Goal: Task Accomplishment & Management: Complete application form

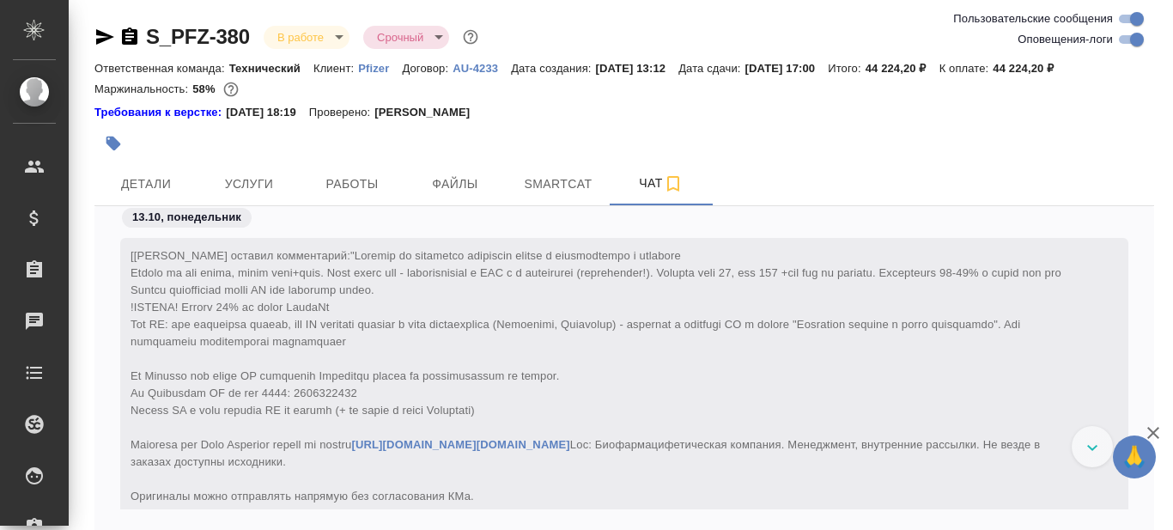
scroll to position [31717, 0]
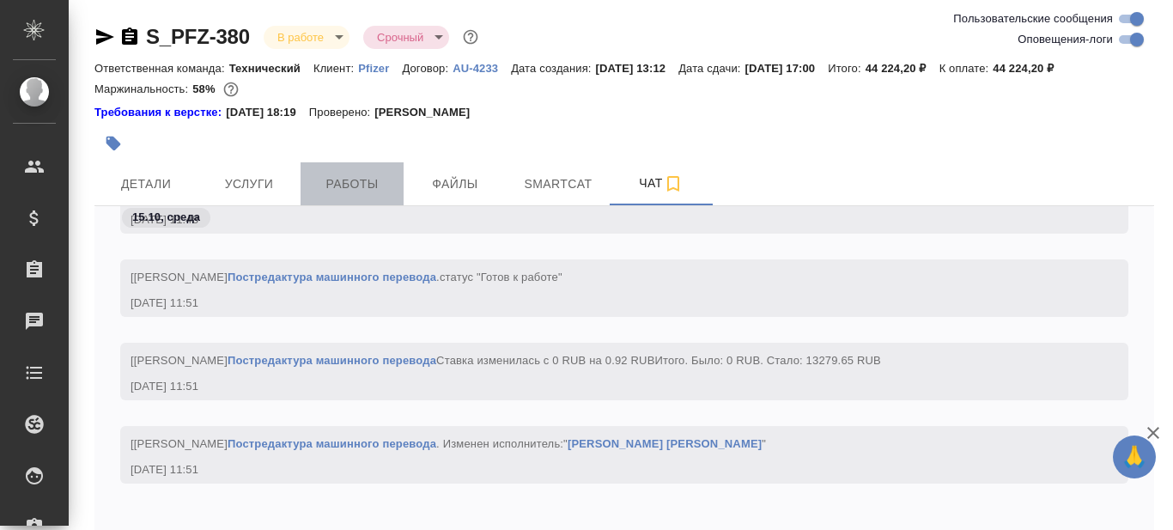
click at [362, 181] on span "Работы" at bounding box center [352, 183] width 82 height 21
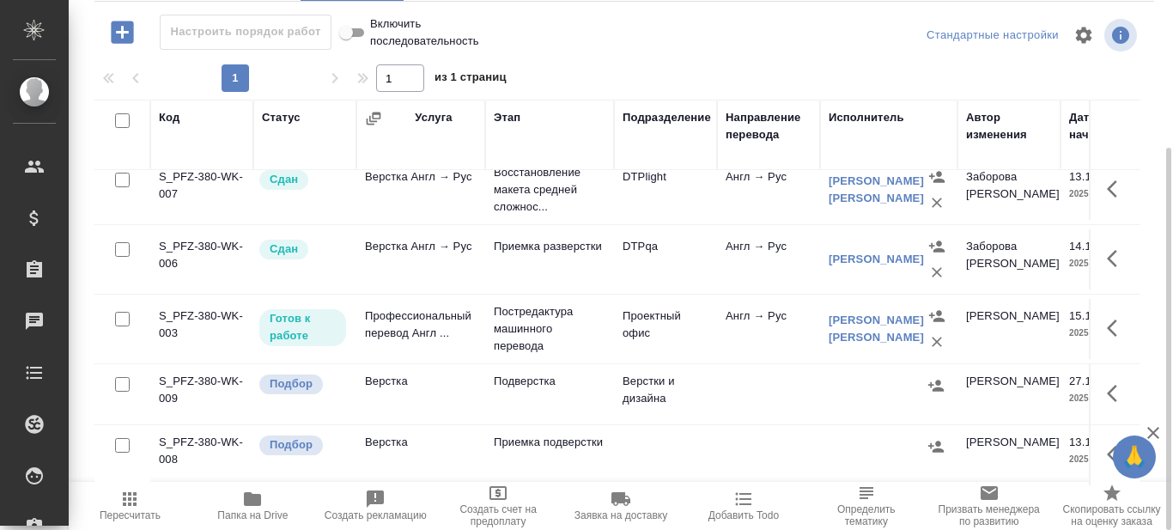
scroll to position [28, 0]
click at [250, 511] on span "Папка на Drive" at bounding box center [252, 515] width 70 height 12
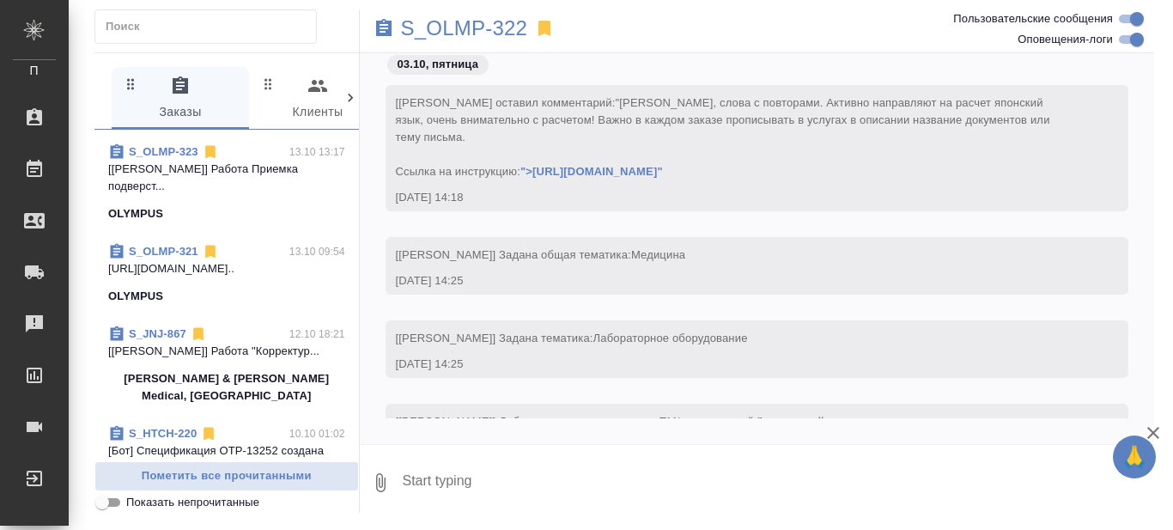
scroll to position [687, 0]
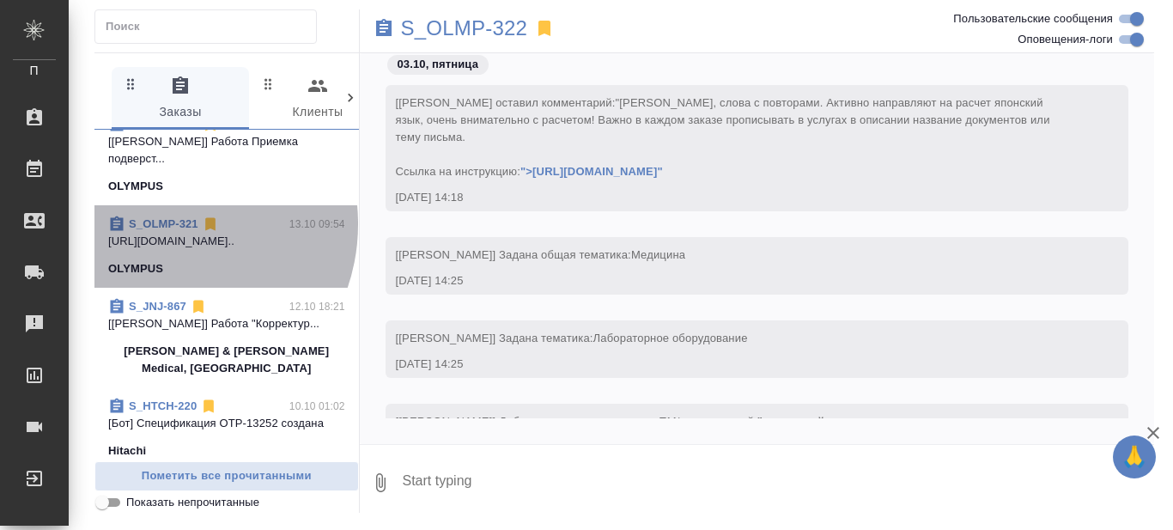
click at [162, 230] on link "S_OLMP-321" at bounding box center [164, 223] width 70 height 13
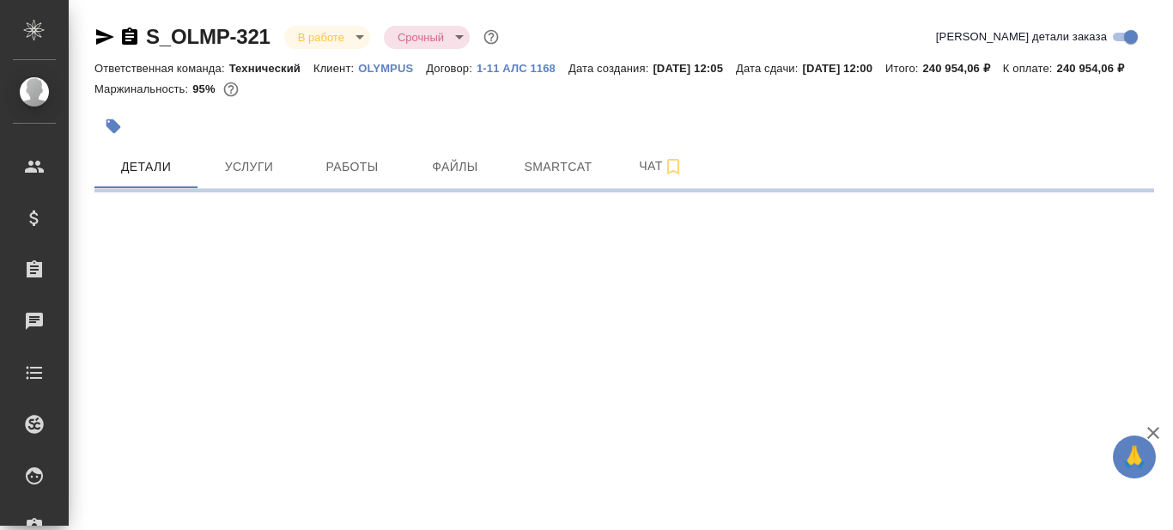
select select "RU"
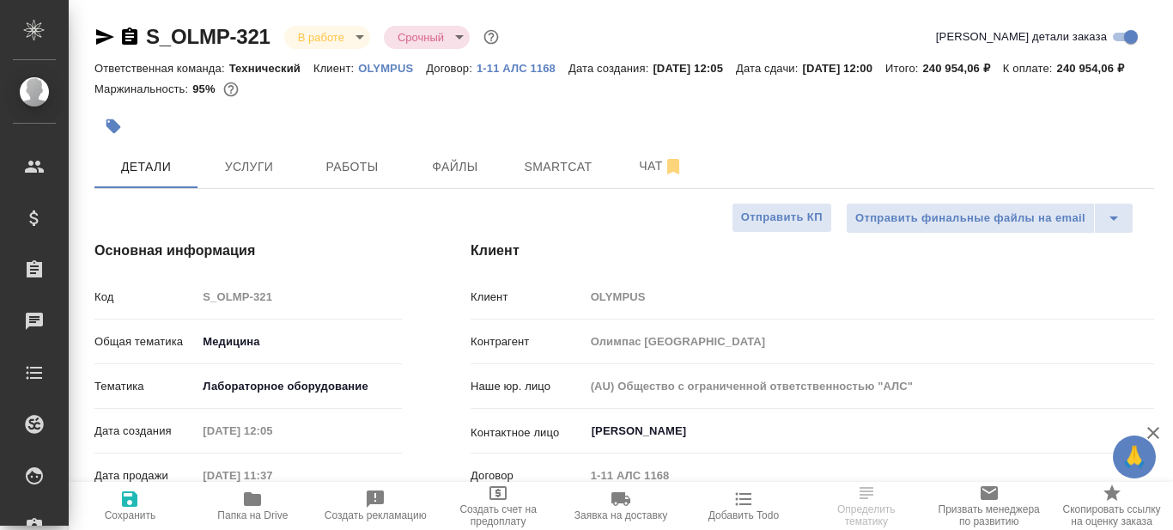
type textarea "x"
click at [539, 178] on span "Smartcat" at bounding box center [558, 166] width 82 height 21
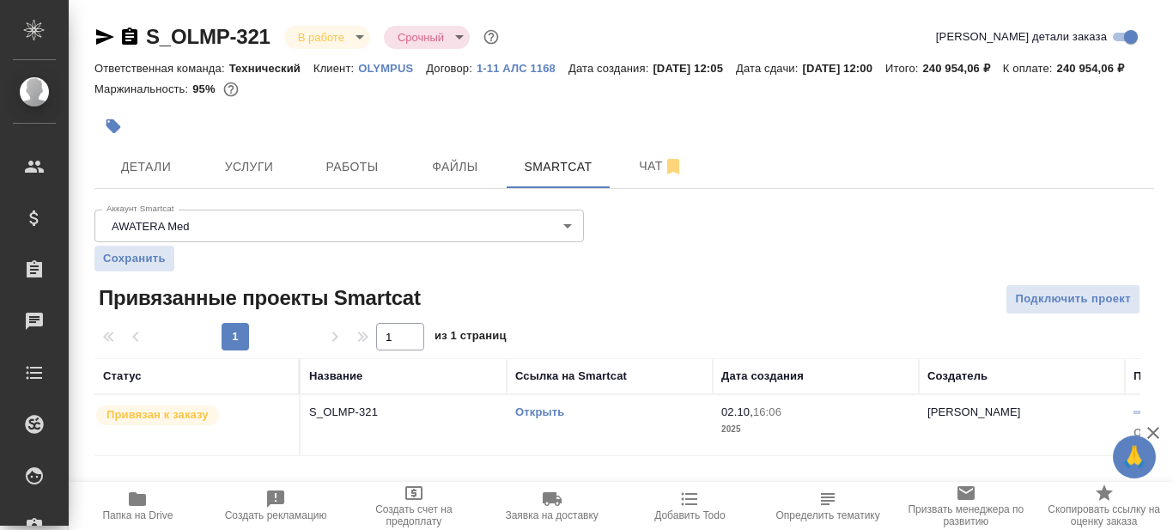
click at [540, 418] on link "Открыть" at bounding box center [539, 411] width 49 height 13
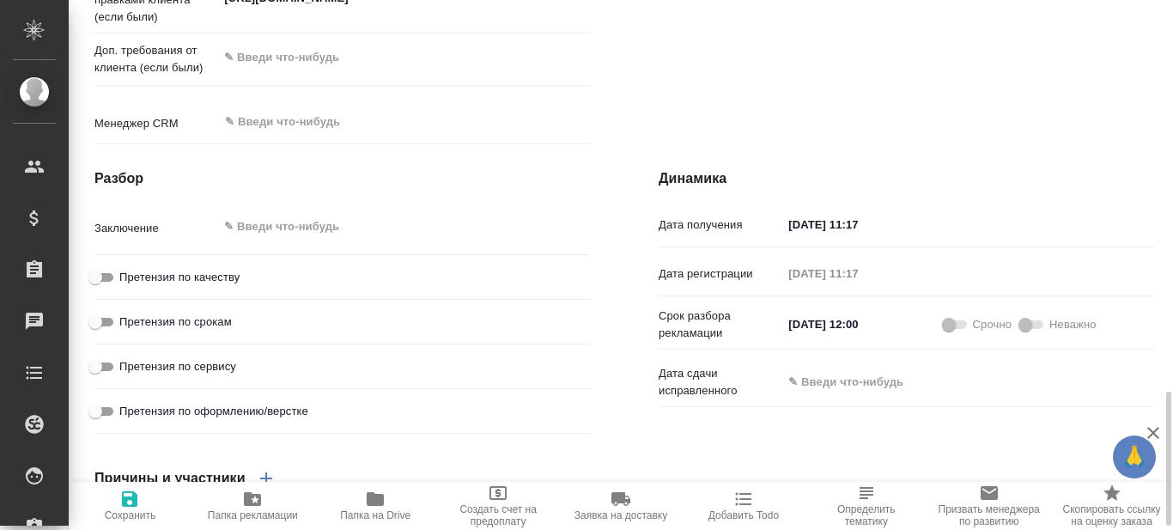
scroll to position [1202, 0]
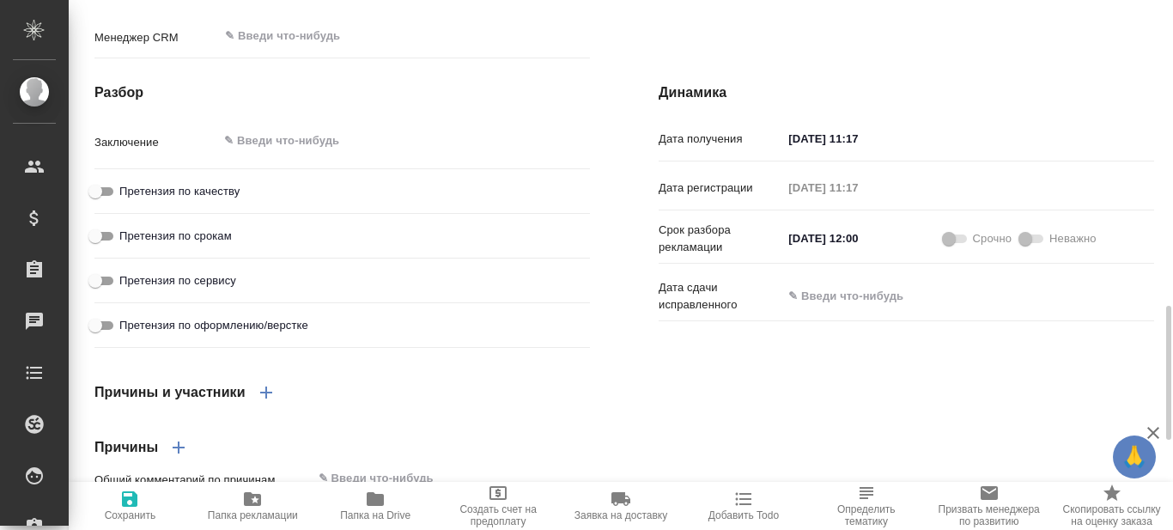
drag, startPoint x: 109, startPoint y: 222, endPoint x: 138, endPoint y: 219, distance: 29.3
click at [109, 202] on input "Претензия по качеству" at bounding box center [95, 191] width 62 height 21
checkbox input "true"
click at [308, 155] on textarea at bounding box center [404, 140] width 372 height 29
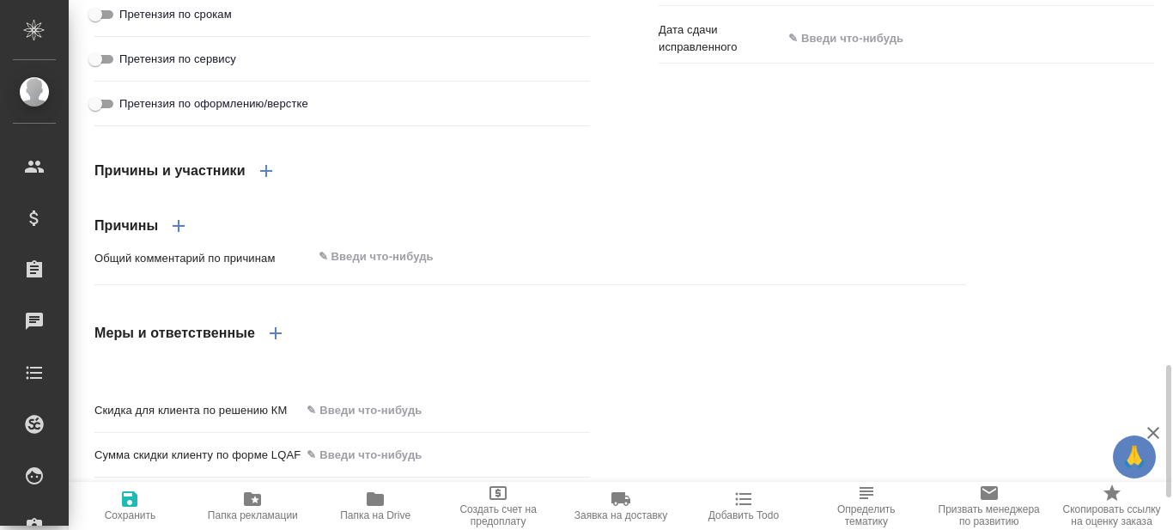
scroll to position [1546, 0]
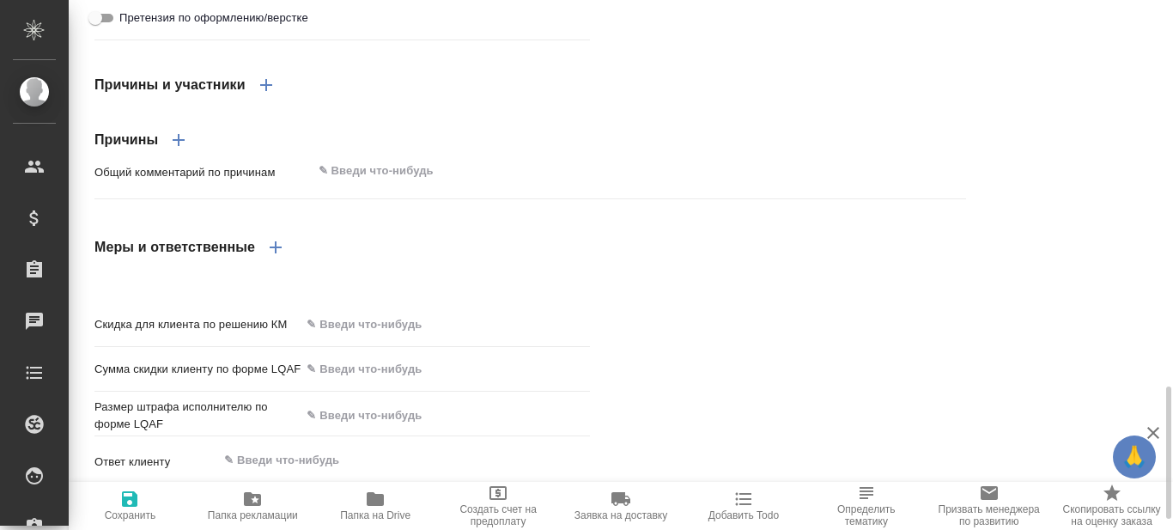
type textarea "Текст выдан в работу исполнителю, который не справляется с подобными текстами, …"
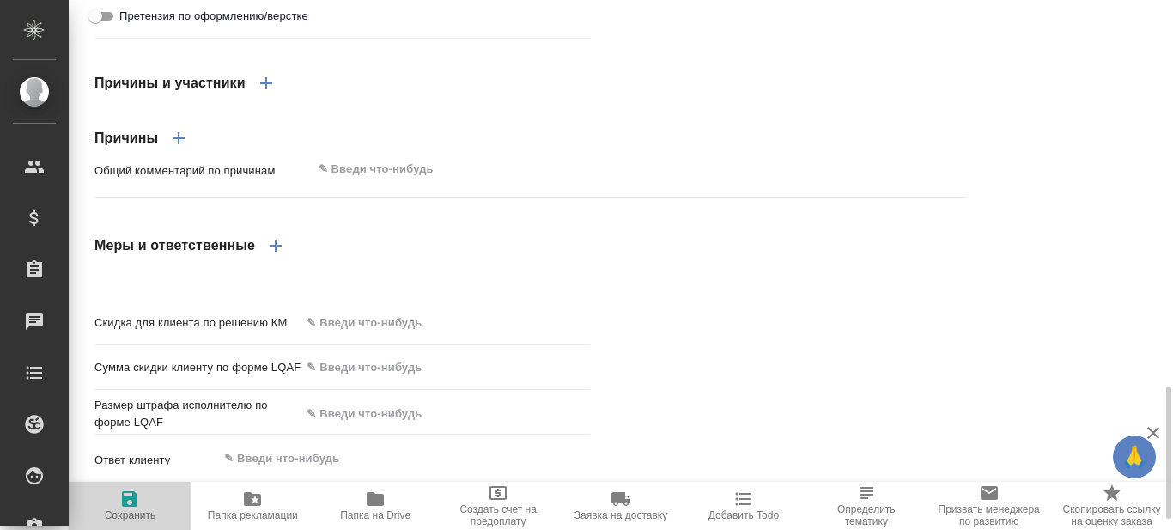
click at [132, 506] on icon "button" at bounding box center [129, 498] width 15 height 15
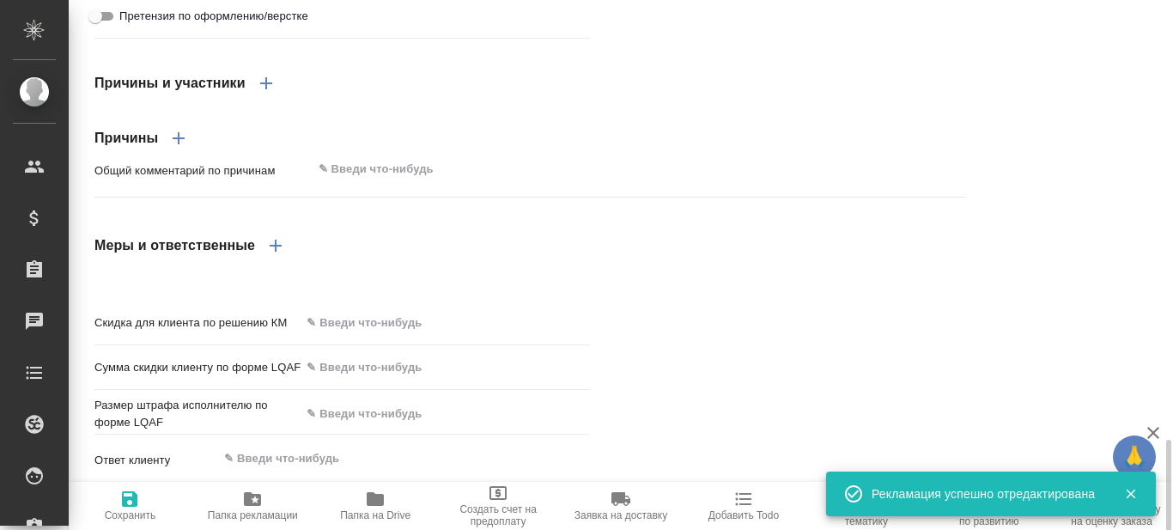
scroll to position [1588, 0]
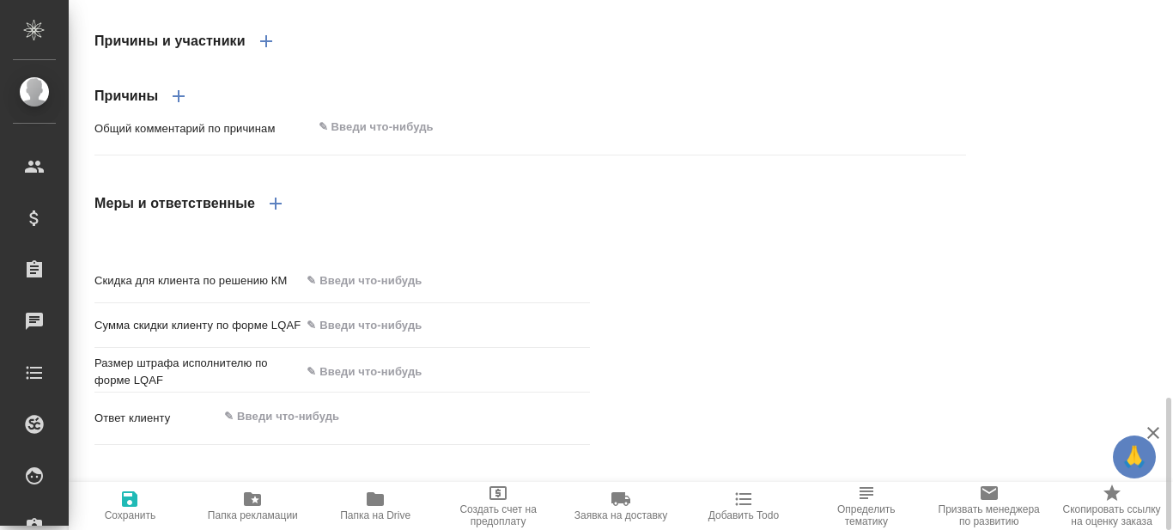
click at [275, 214] on icon "button" at bounding box center [275, 203] width 21 height 21
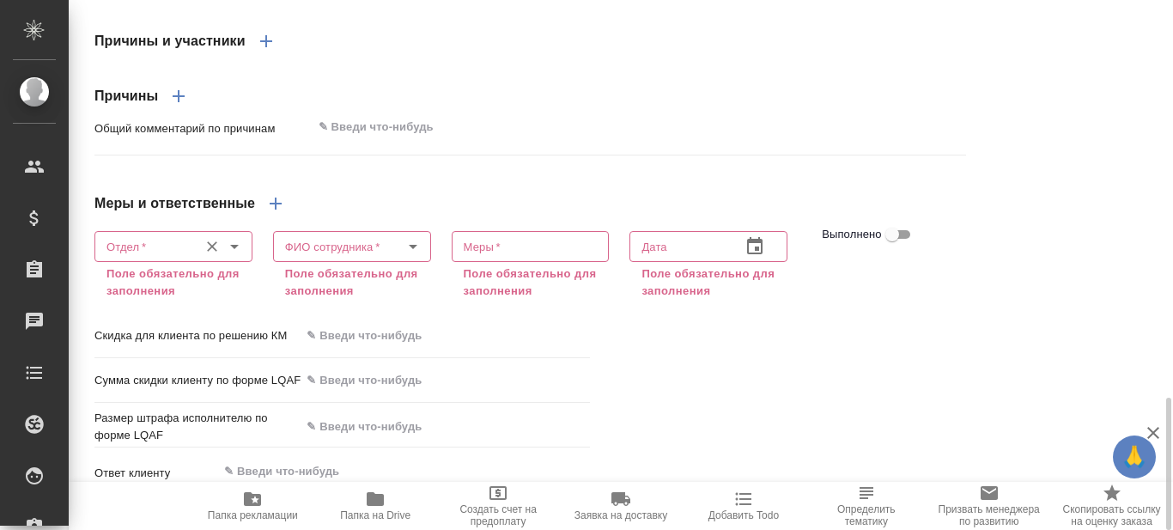
click at [232, 257] on icon "Open" at bounding box center [234, 246] width 21 height 21
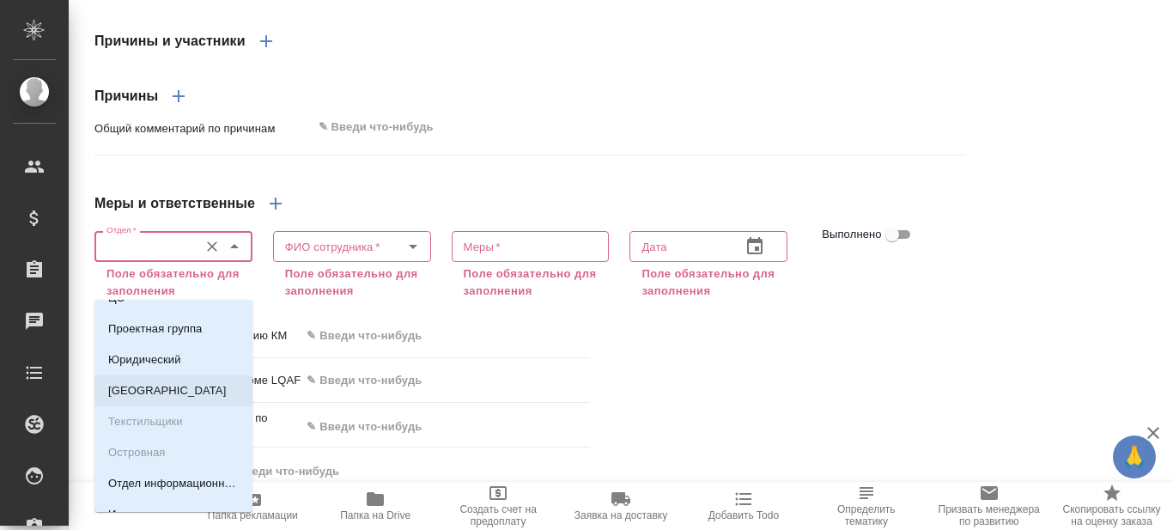
scroll to position [0, 0]
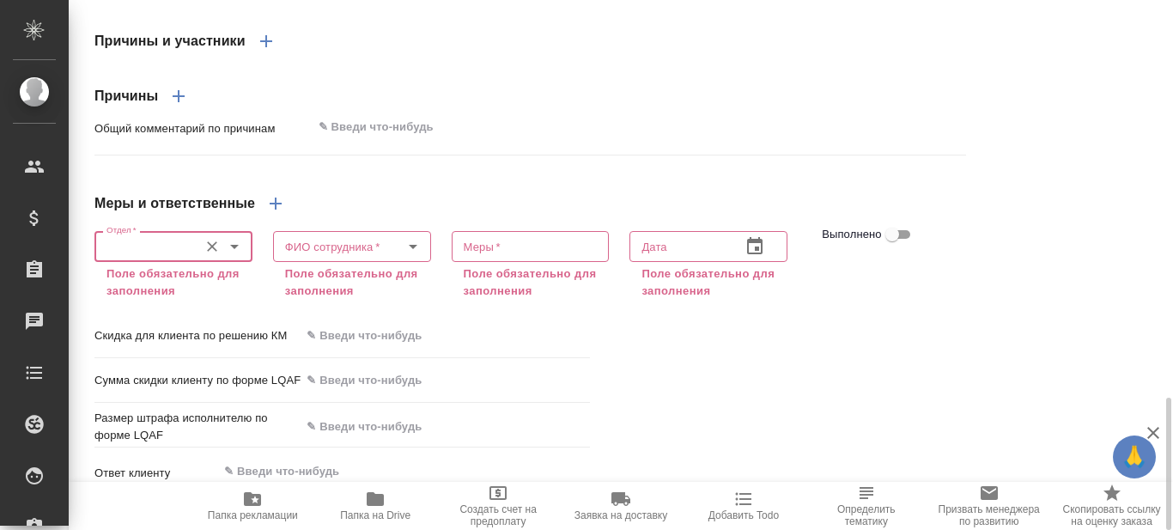
click at [125, 257] on input "Отдел   *" at bounding box center [145, 246] width 90 height 21
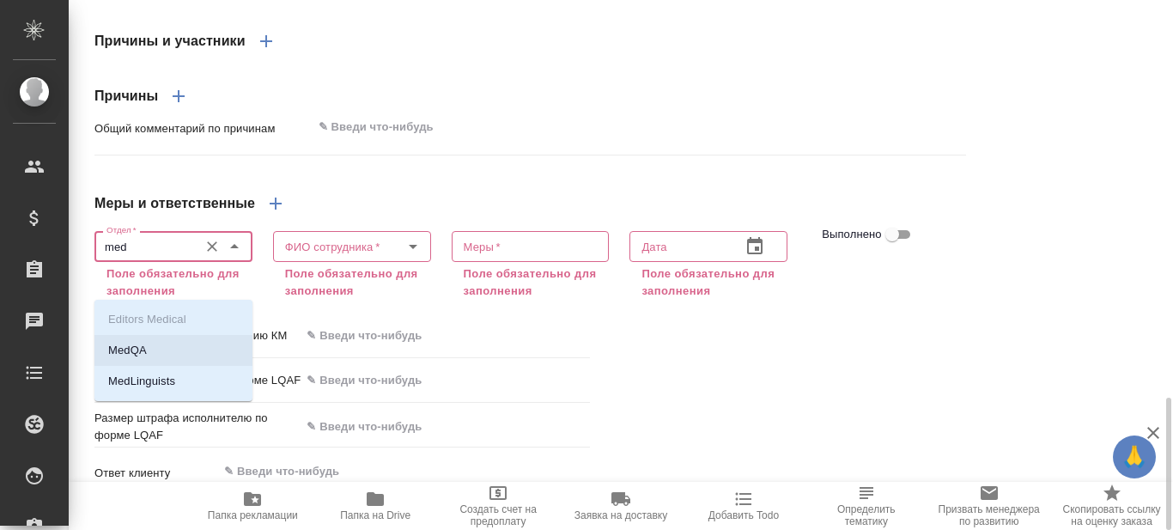
drag, startPoint x: 135, startPoint y: 348, endPoint x: 185, endPoint y: 317, distance: 58.6
click at [135, 347] on p "MedQA" at bounding box center [127, 350] width 39 height 17
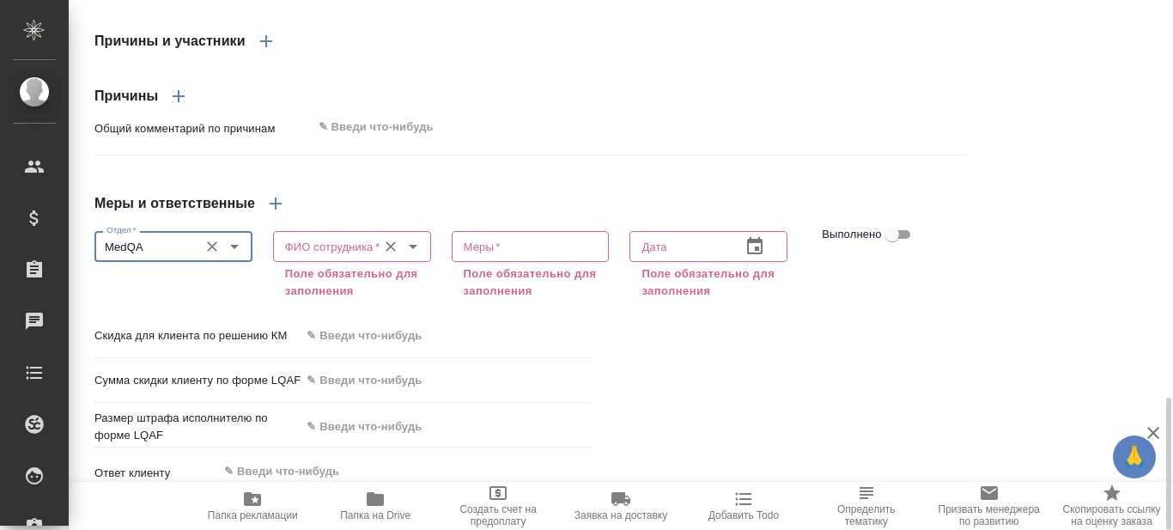
type input "MedQA"
click at [345, 257] on input "ФИО сотрудника   *" at bounding box center [323, 246] width 90 height 21
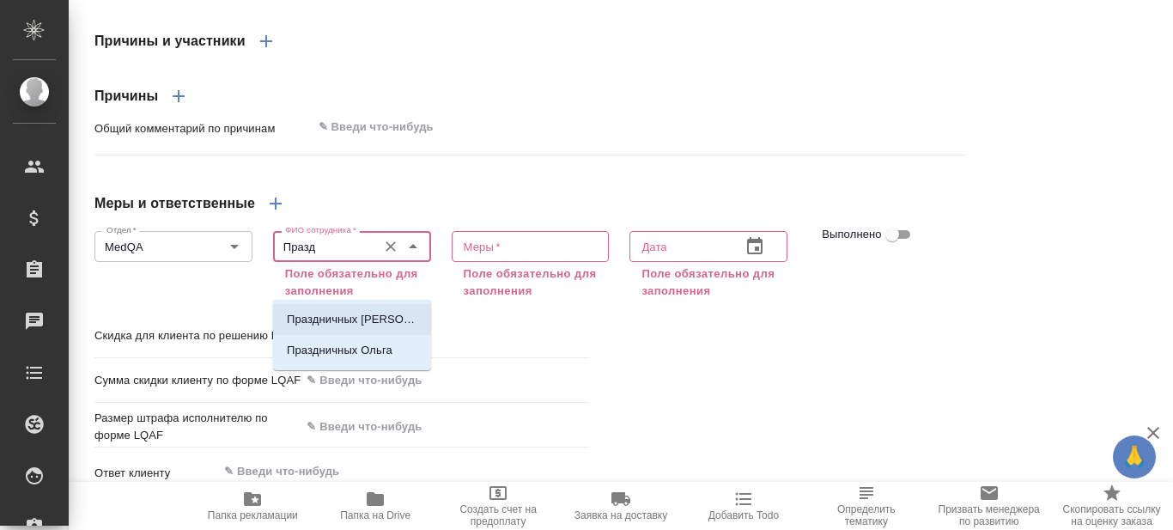
click at [332, 318] on p "Праздничных [PERSON_NAME] o.prazdnichnykh" at bounding box center [352, 319] width 131 height 17
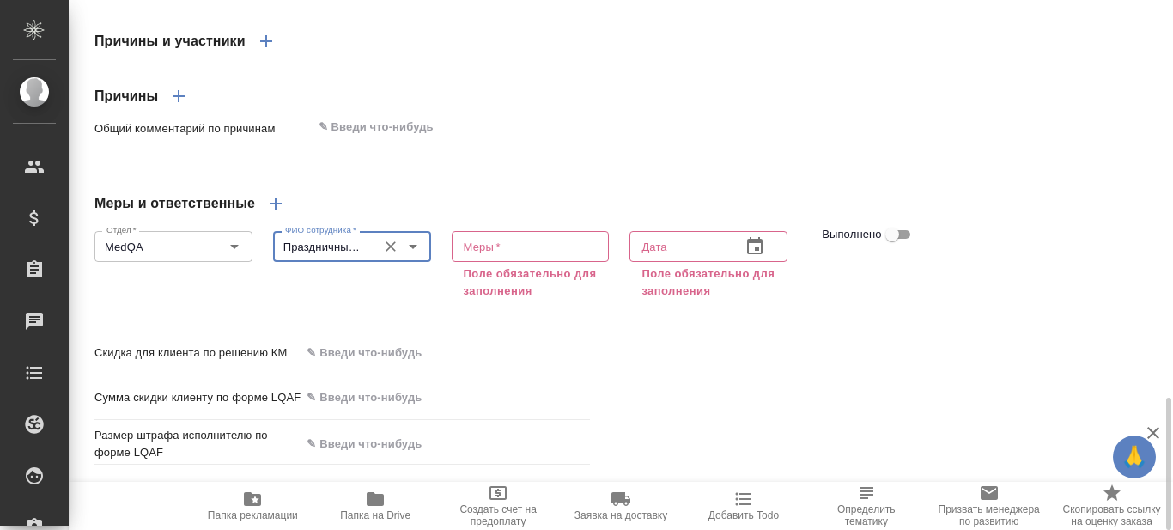
type input "Праздничных [PERSON_NAME] o.prazdnichnykh"
click at [533, 253] on textarea at bounding box center [531, 246] width 134 height 13
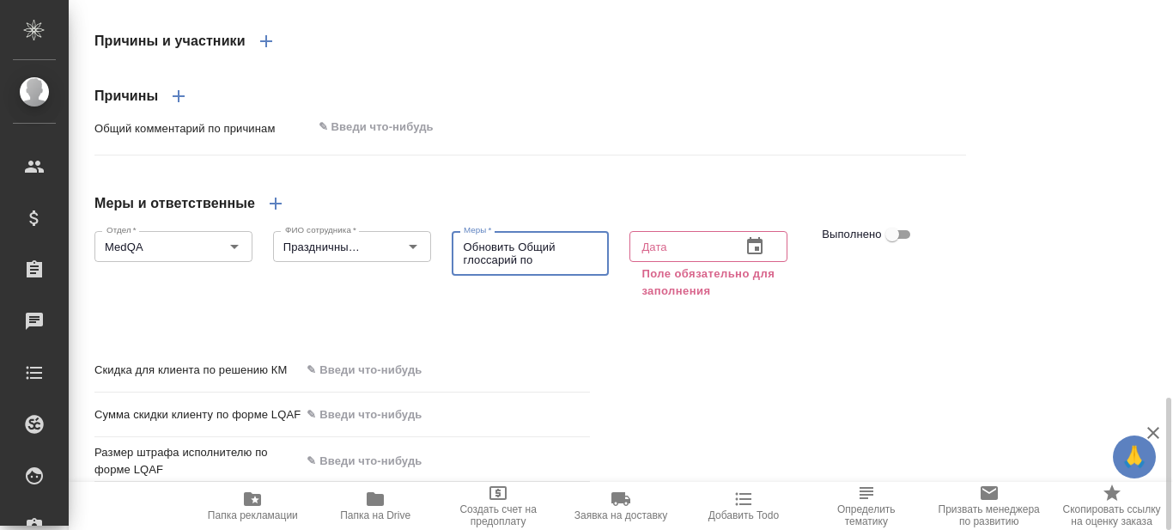
click at [520, 267] on textarea "Обновить Общий глоссарий по" at bounding box center [531, 253] width 134 height 27
click at [558, 267] on textarea "Обновить общий глоссарий по" at bounding box center [531, 253] width 134 height 27
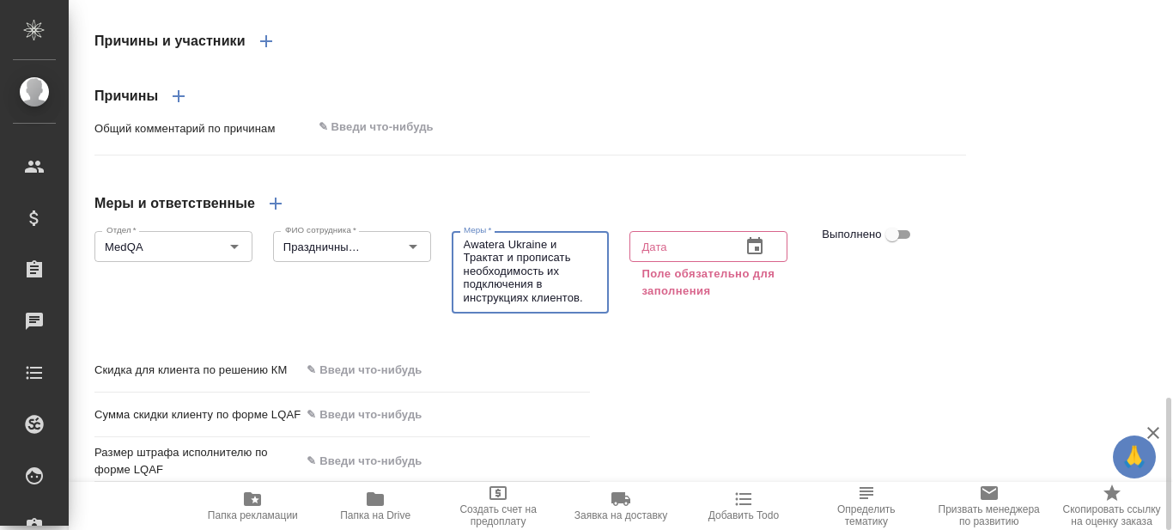
type textarea "Обновить общий глоссарий по медицине и фарме в аккаунте Awatera Ukraine и Тракт…"
click at [752, 257] on icon "button" at bounding box center [755, 246] width 21 height 21
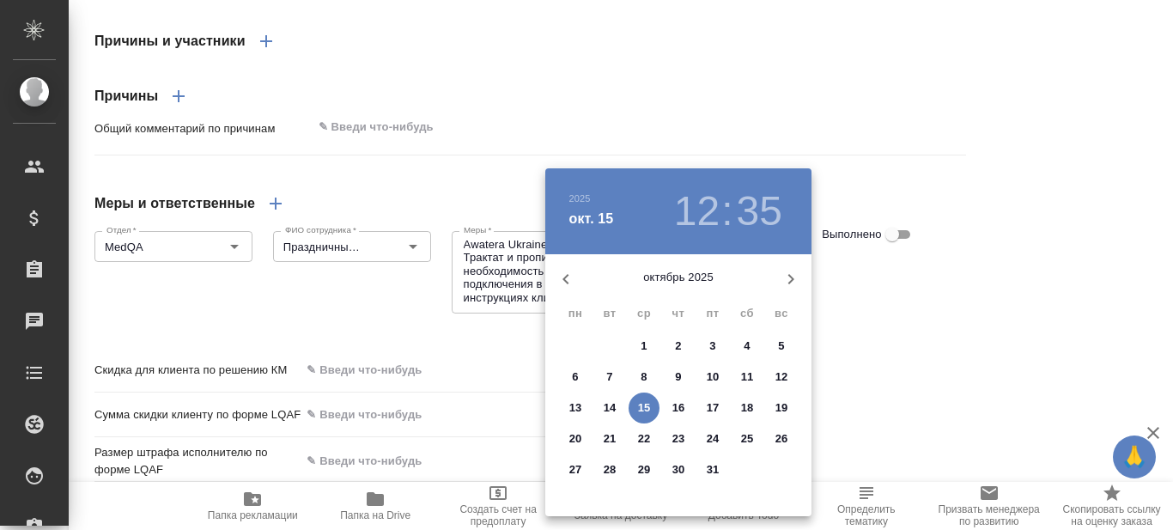
click at [715, 471] on p "31" at bounding box center [713, 469] width 13 height 17
type input "[DATE] 12:35"
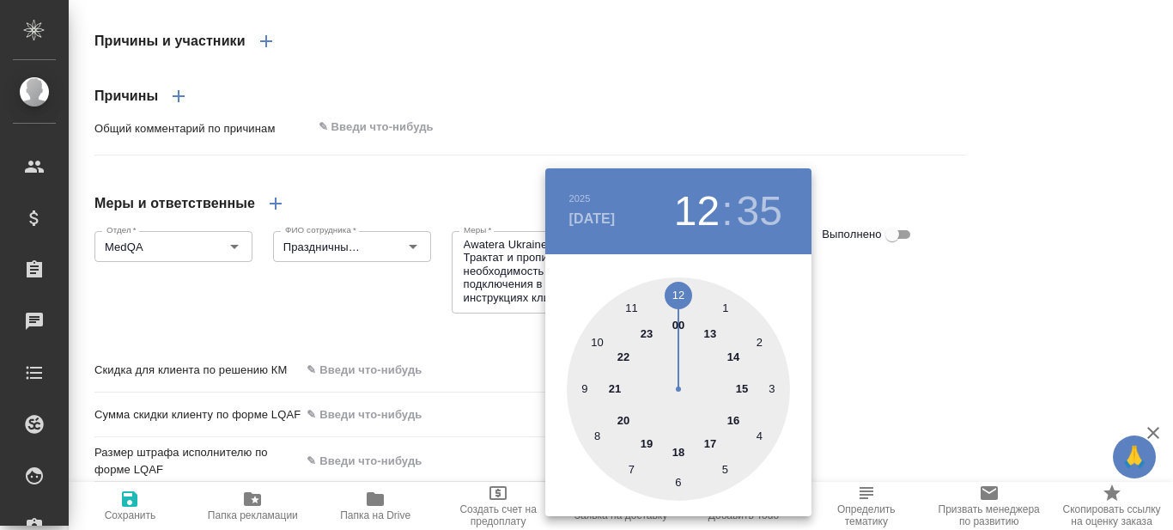
click at [881, 329] on div at bounding box center [586, 265] width 1173 height 530
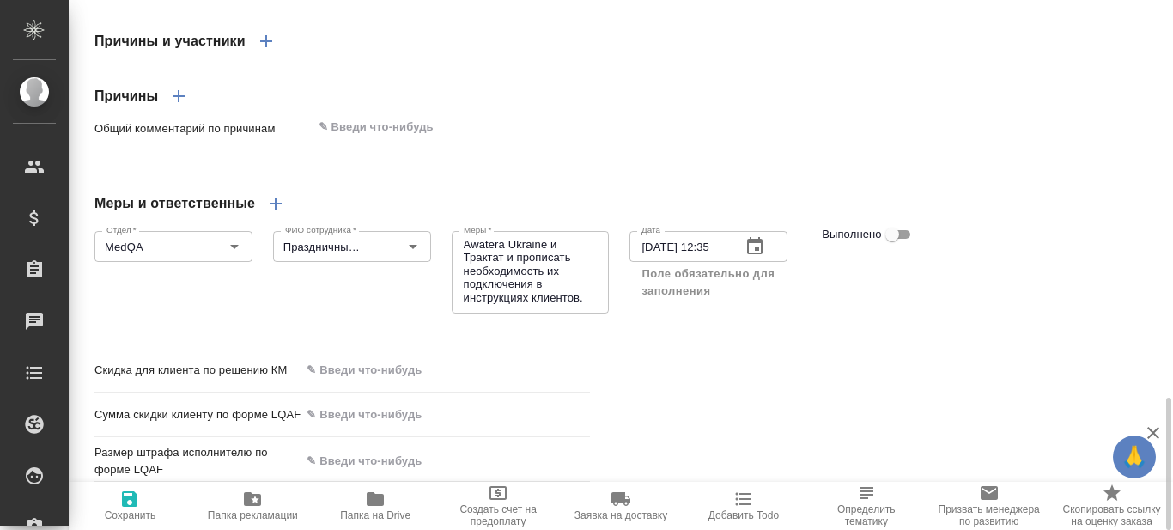
click at [125, 505] on icon "button" at bounding box center [129, 498] width 15 height 15
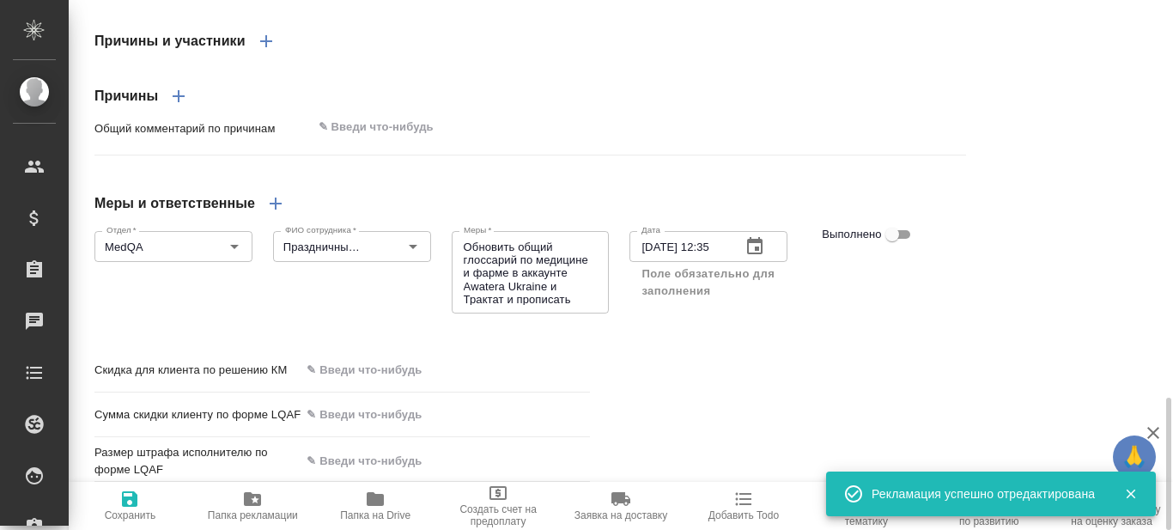
click at [275, 210] on icon "button" at bounding box center [276, 204] width 12 height 12
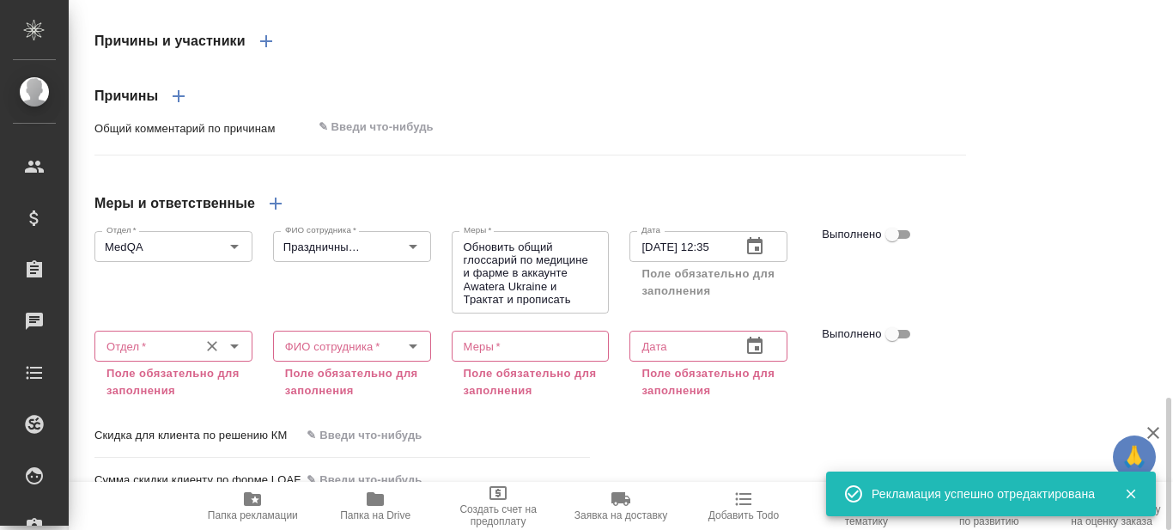
click at [186, 356] on input "Отдел   *" at bounding box center [145, 346] width 90 height 21
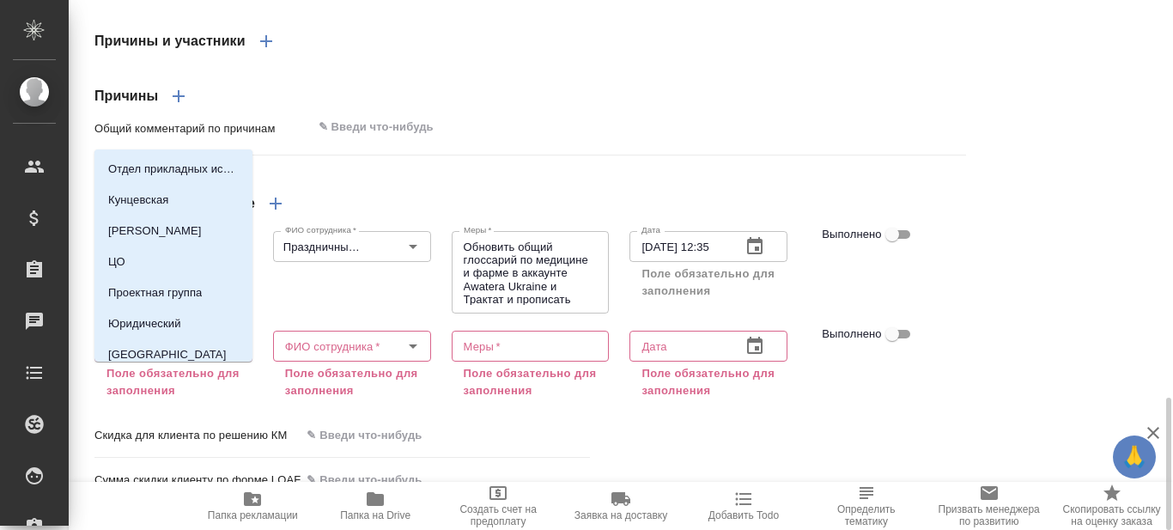
click at [186, 356] on input "Отдел   *" at bounding box center [145, 346] width 90 height 21
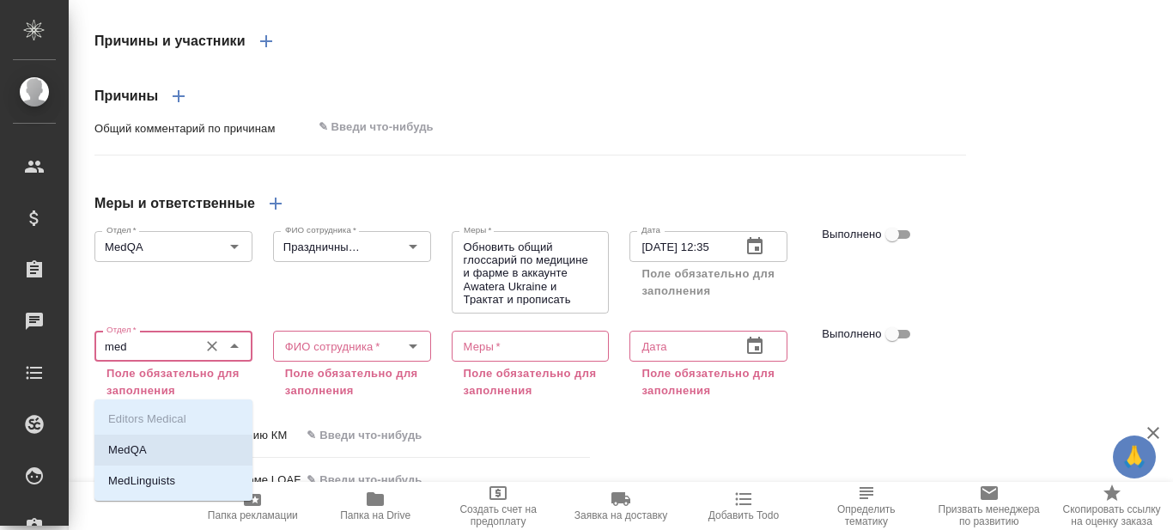
click at [128, 456] on p "MedQA" at bounding box center [127, 449] width 39 height 17
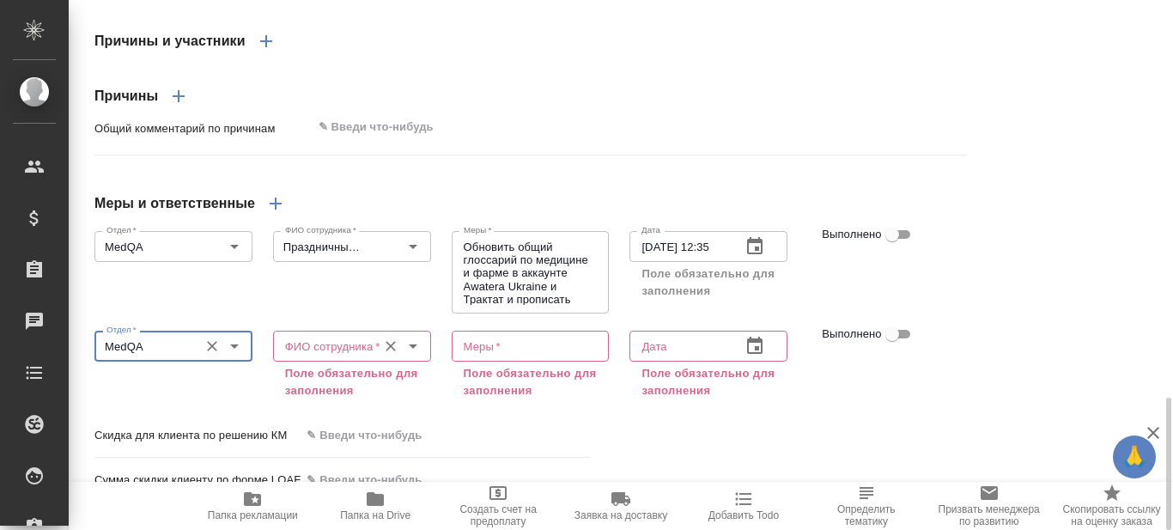
type input "MedQA"
click at [305, 356] on input "ФИО сотрудника   *" at bounding box center [323, 346] width 90 height 21
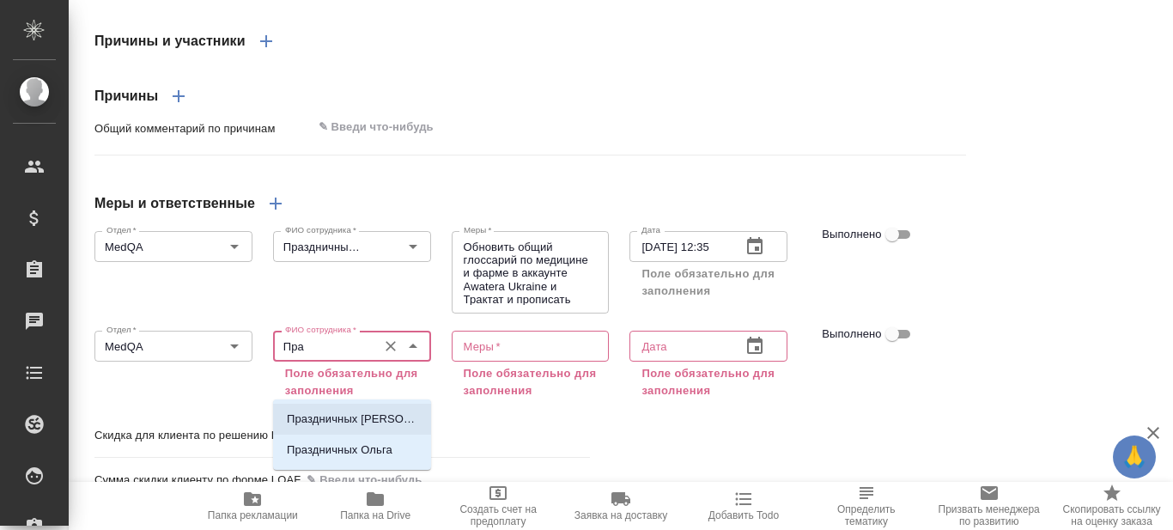
click at [316, 417] on p "Праздничных [PERSON_NAME] o.prazdnichnykh" at bounding box center [352, 419] width 131 height 17
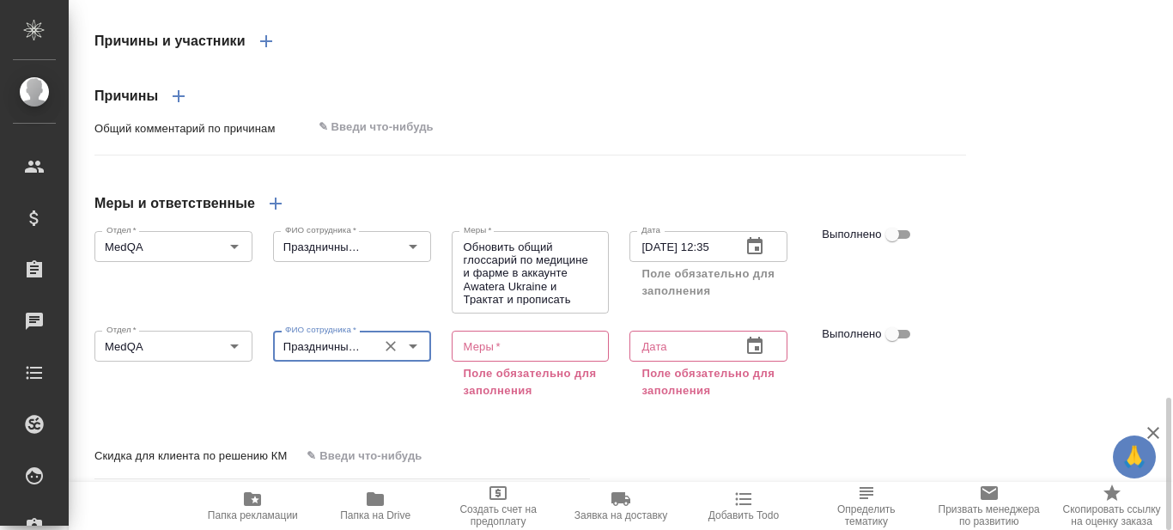
type input "Праздничных [PERSON_NAME] o.prazdnichnykh"
click at [494, 353] on textarea at bounding box center [531, 346] width 134 height 13
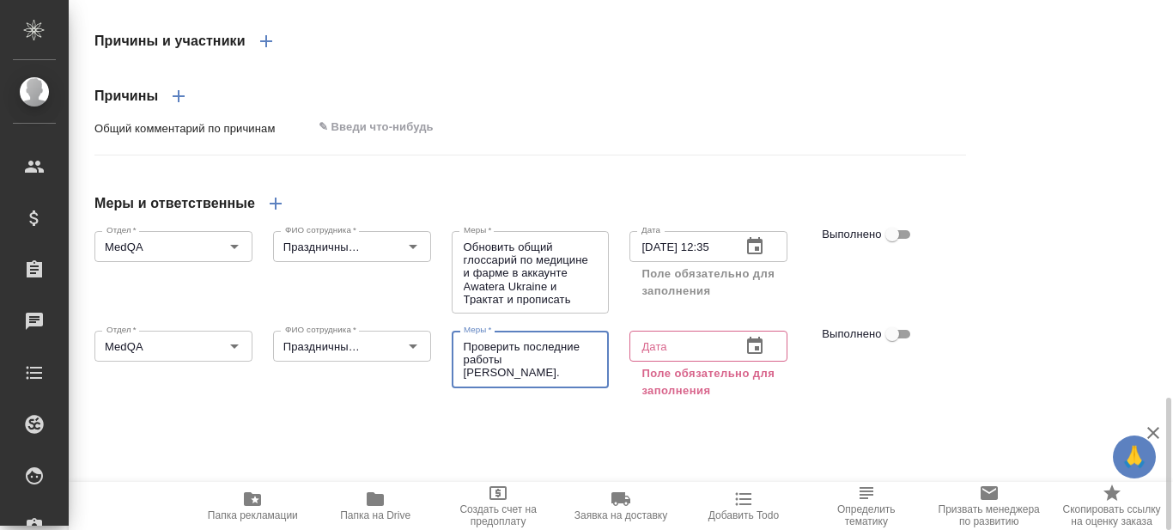
type textarea "Проверить последние работы [PERSON_NAME]. [PERSON_NAME] и принять решение о ЧС."
click at [756, 356] on icon "button" at bounding box center [755, 346] width 21 height 21
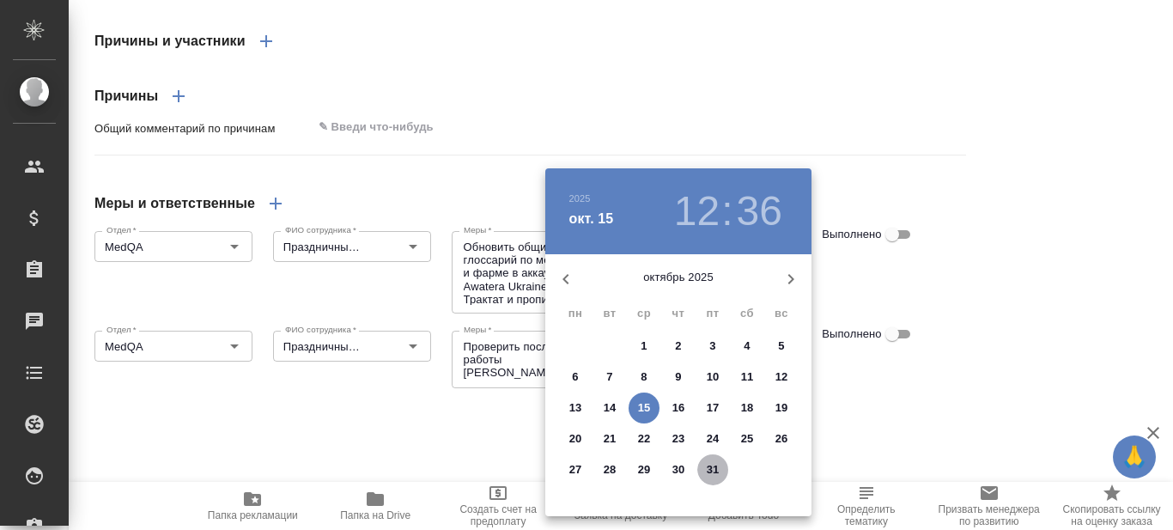
click at [715, 472] on p "31" at bounding box center [713, 469] width 13 height 17
type input "[DATE] 12:36"
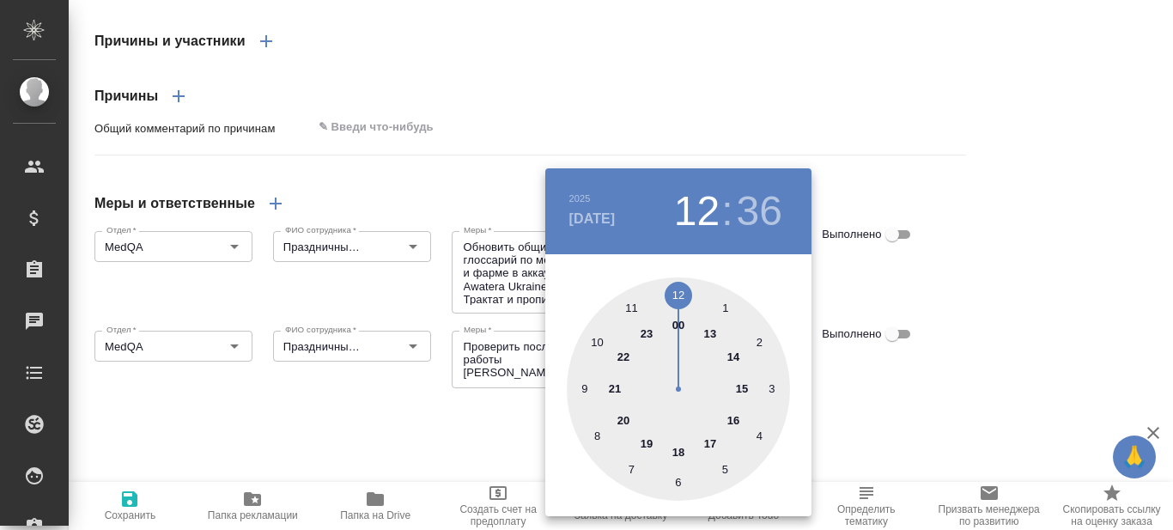
click at [883, 432] on div at bounding box center [586, 265] width 1173 height 530
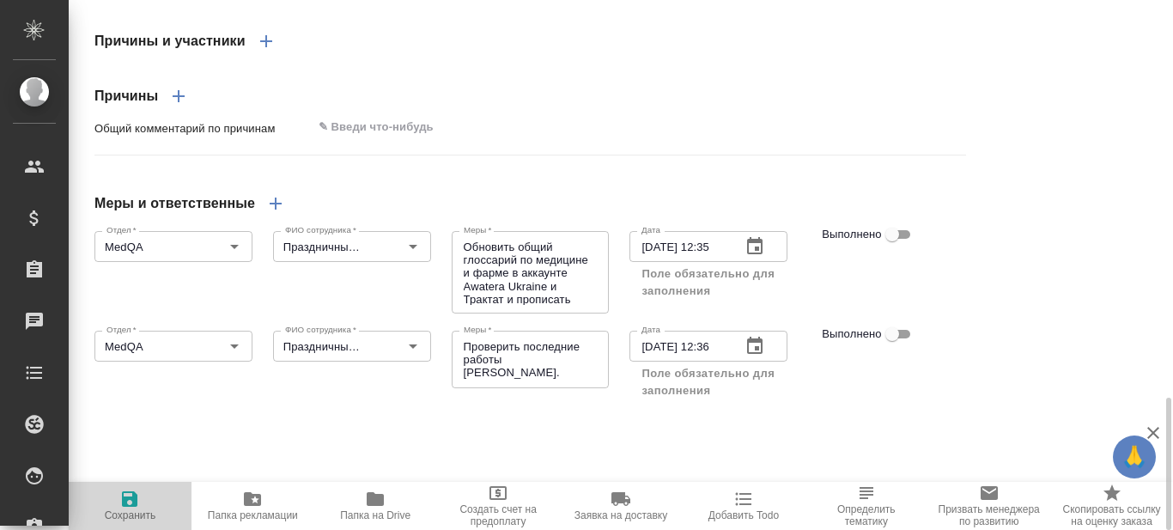
click at [132, 503] on icon "button" at bounding box center [129, 499] width 21 height 21
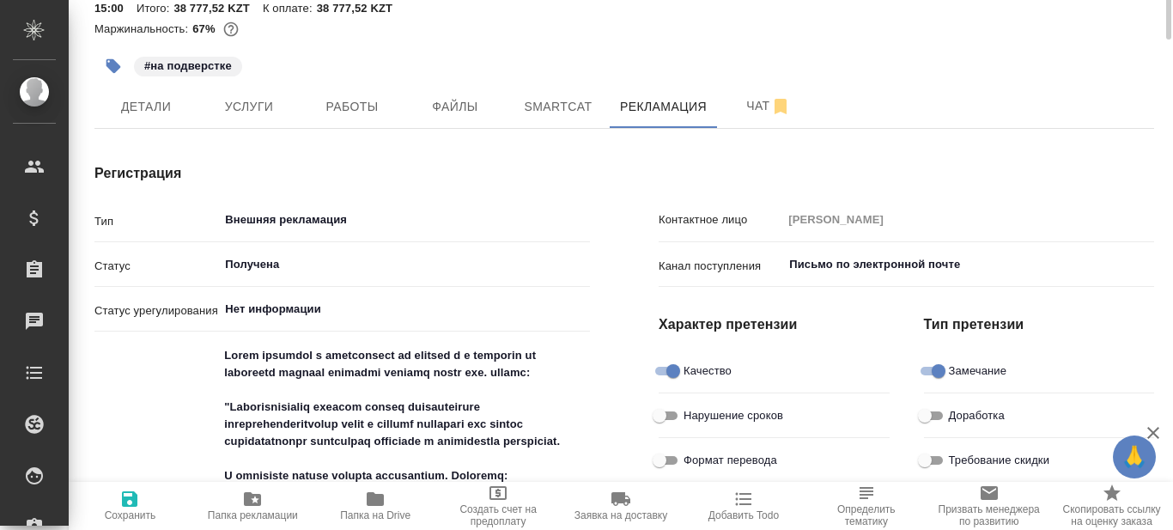
scroll to position [0, 0]
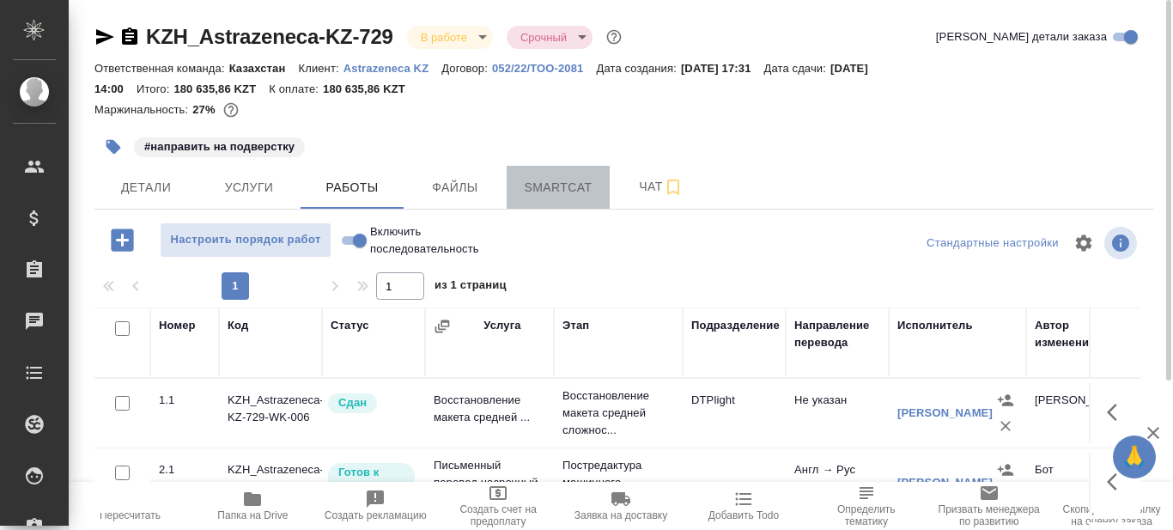
click at [556, 187] on span "Smartcat" at bounding box center [558, 187] width 82 height 21
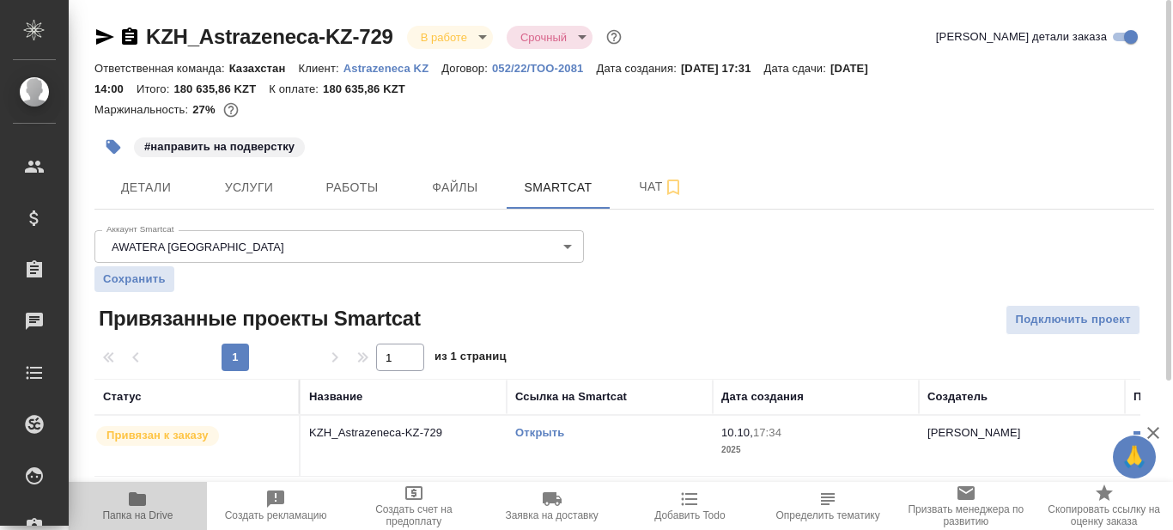
click at [138, 505] on icon "button" at bounding box center [137, 499] width 17 height 14
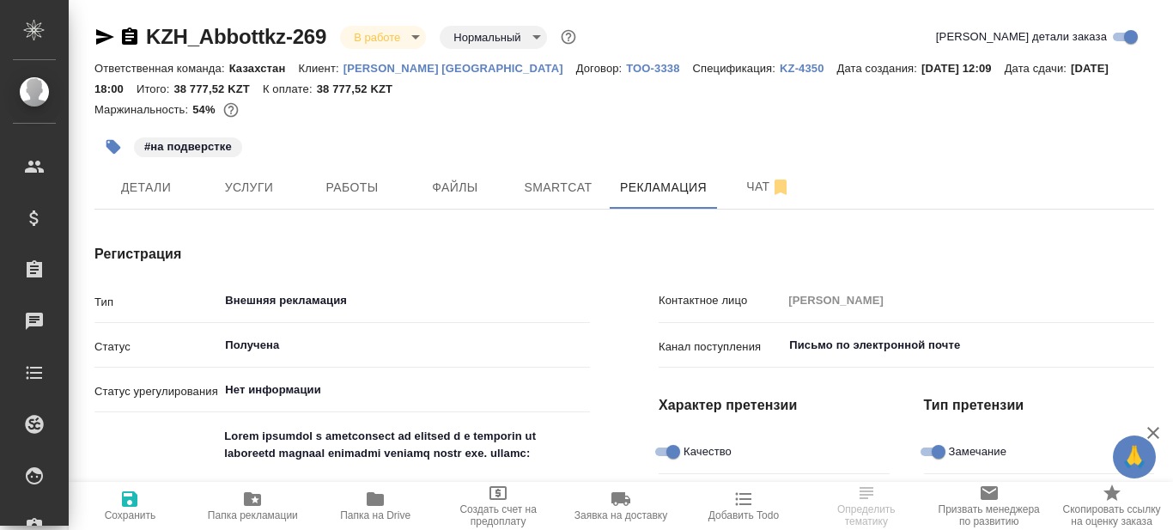
type textarea "x"
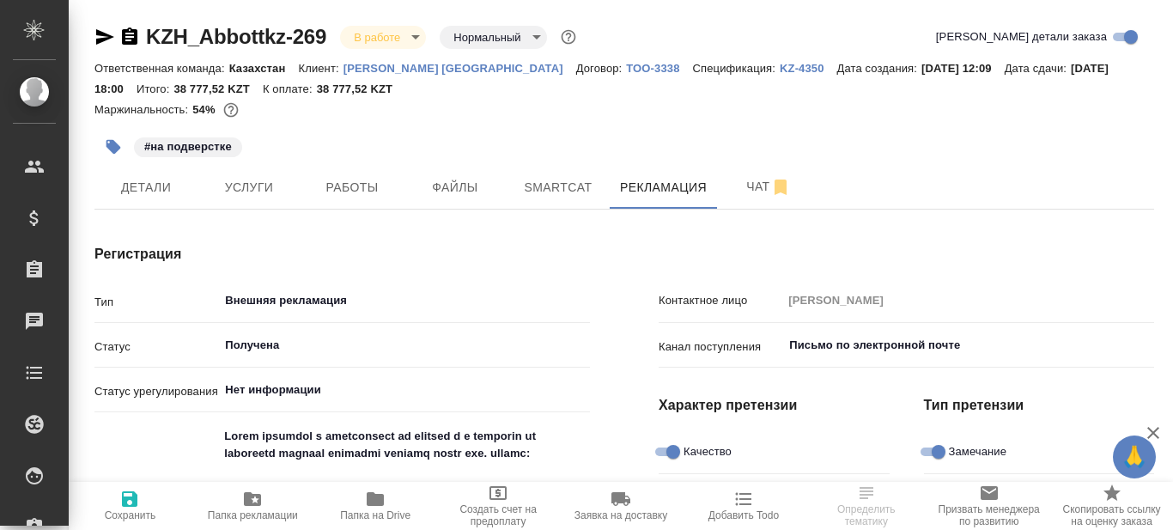
type textarea "x"
type input "Праздничных [PERSON_NAME] o.prazdnichnykh"
type textarea "x"
click at [300, 343] on input "Получена" at bounding box center [375, 345] width 304 height 21
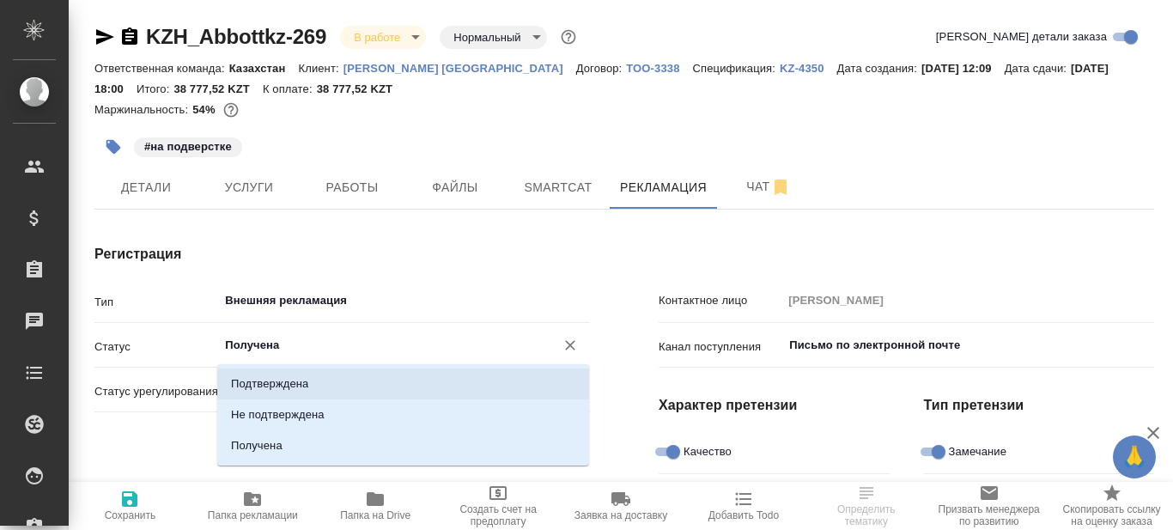
click at [283, 384] on p "Подтверждена" at bounding box center [269, 383] width 77 height 17
type input "Подтверждена"
type textarea "x"
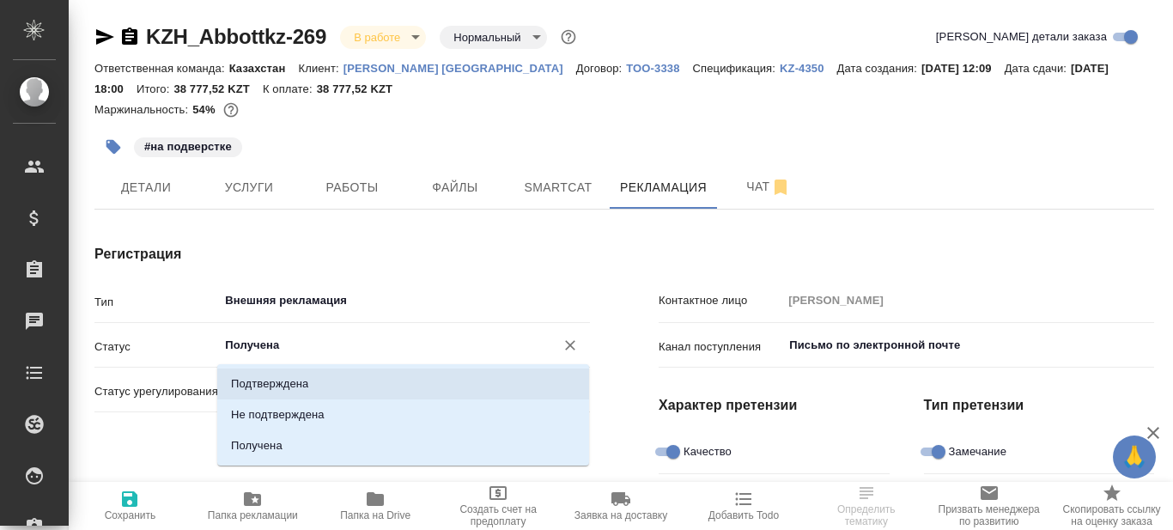
type textarea "x"
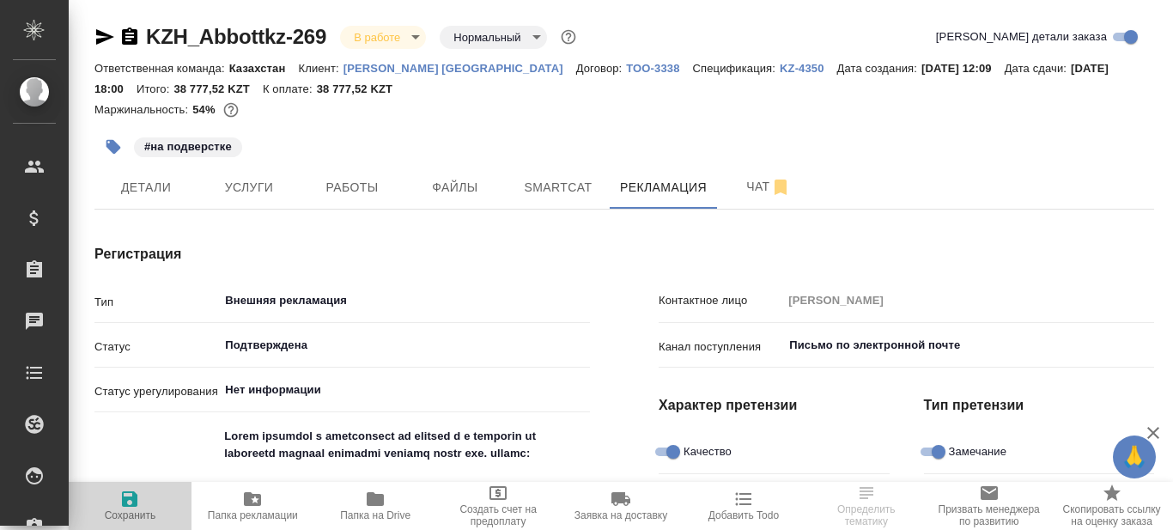
click at [137, 504] on icon "button" at bounding box center [129, 498] width 15 height 15
type textarea "x"
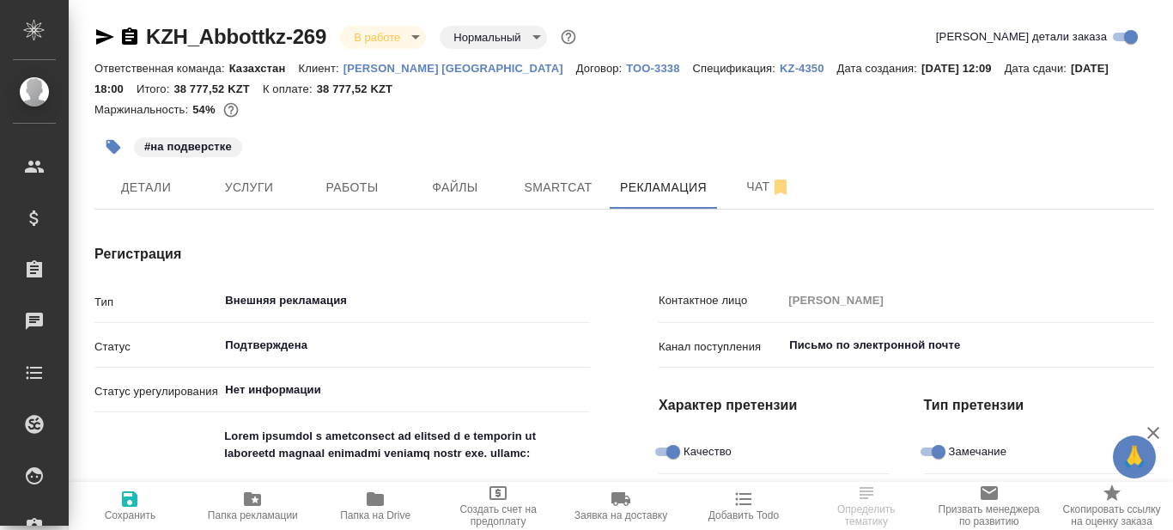
type textarea "x"
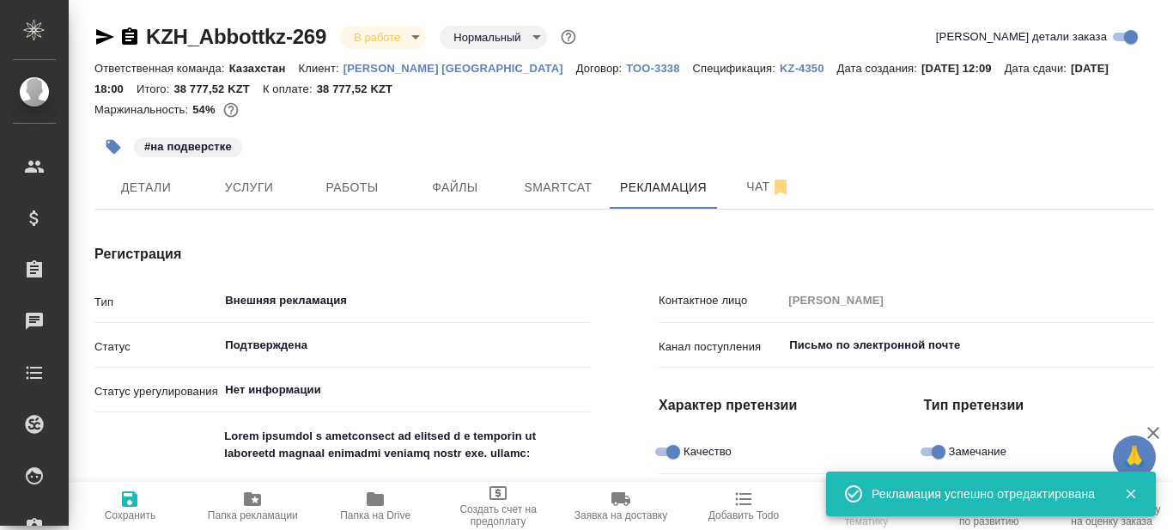
type textarea "x"
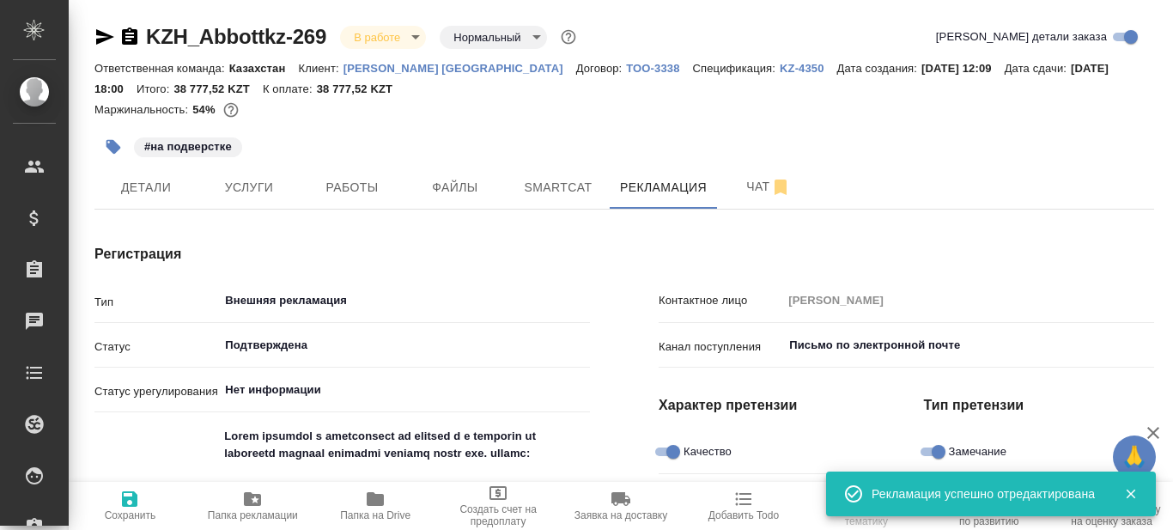
type textarea "x"
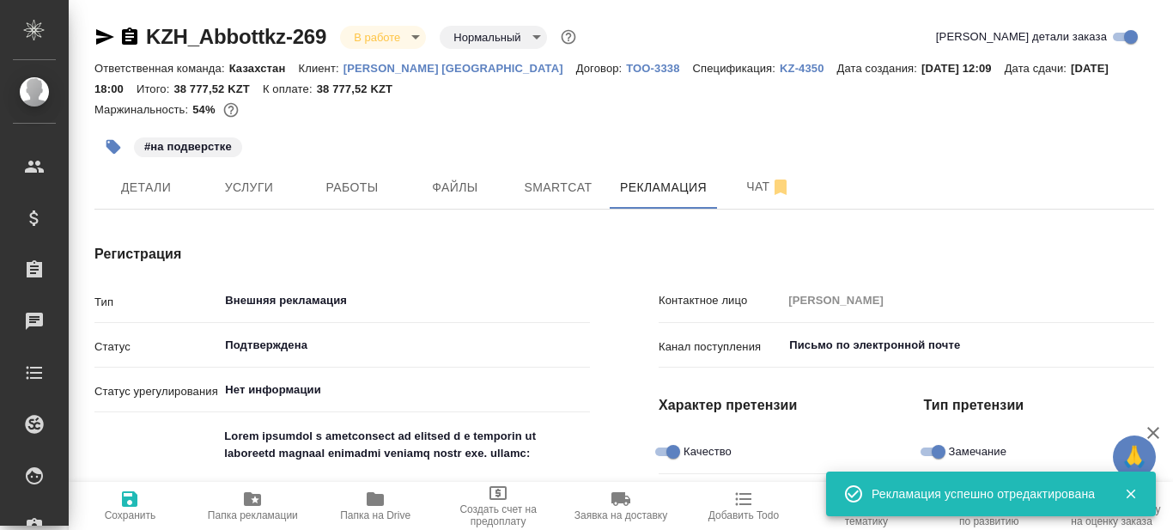
type textarea "x"
